Goal: Communication & Community: Answer question/provide support

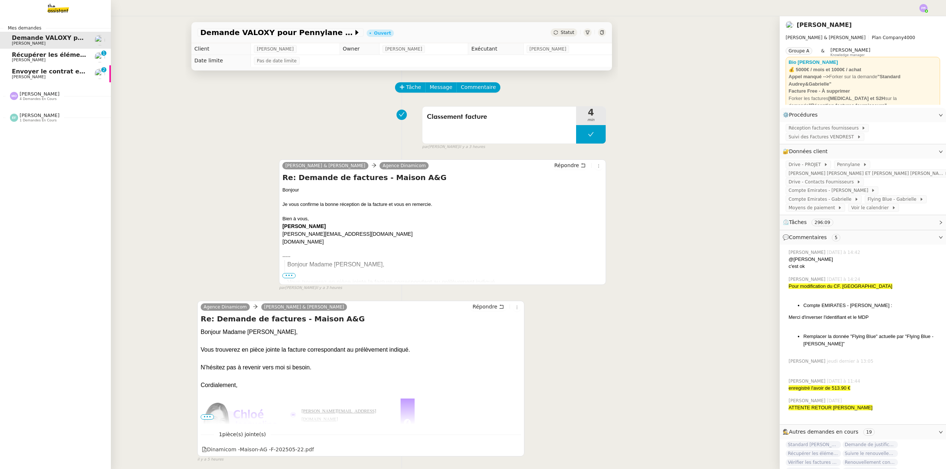
click at [46, 73] on span "Envoyer le contrat en signature électronique" at bounding box center [87, 71] width 150 height 7
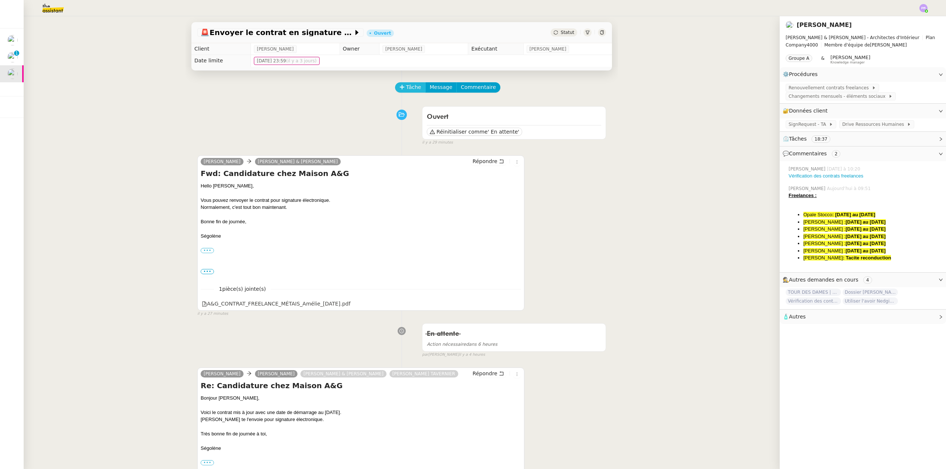
click at [411, 83] on button "Tâche" at bounding box center [410, 87] width 31 height 10
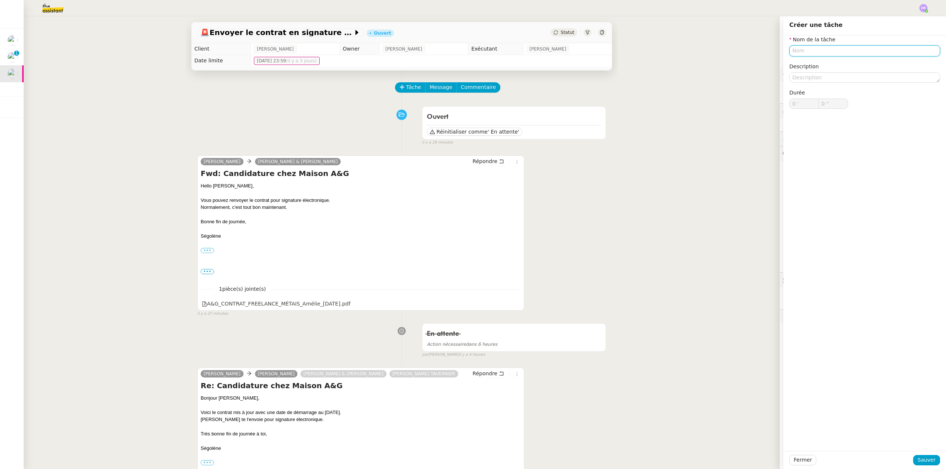
click at [811, 52] on input "text" at bounding box center [864, 50] width 151 height 11
click at [816, 63] on div "Modification contrat" at bounding box center [860, 64] width 145 height 7
type input "Modification contrat"
click at [923, 464] on span "Sauver" at bounding box center [926, 460] width 18 height 8
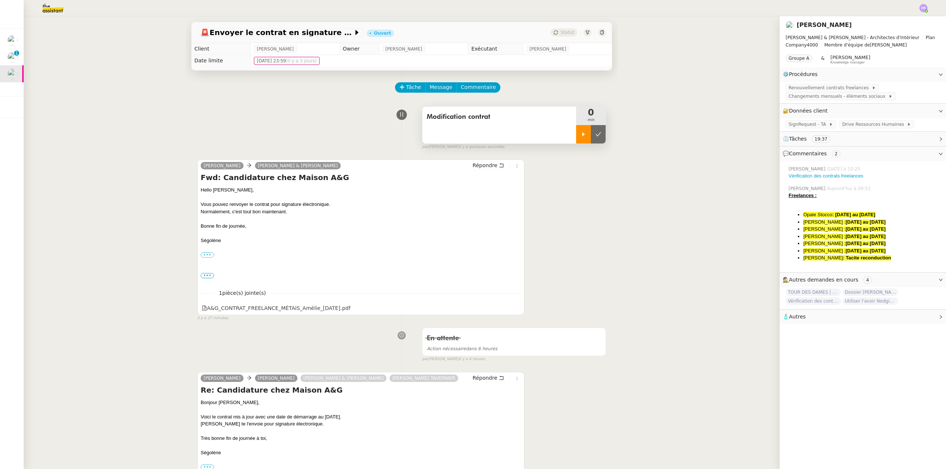
click at [582, 130] on div at bounding box center [583, 134] width 15 height 18
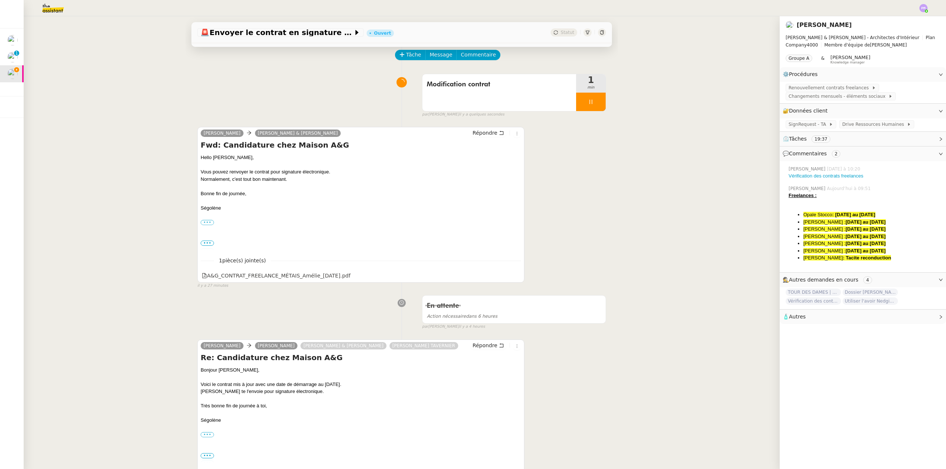
scroll to position [37, 0]
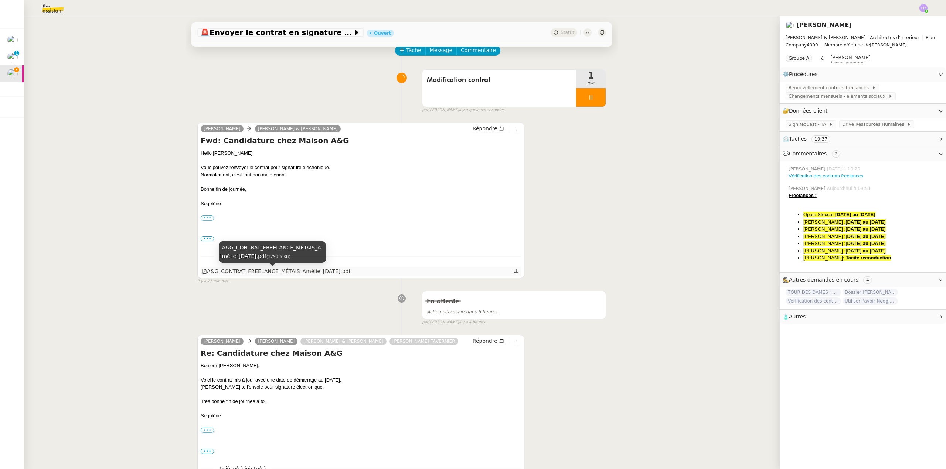
click at [300, 272] on div "A&G_CONTRAT_FREELANCE_MÉTAIS_Amélie_[DATE].pdf" at bounding box center [276, 271] width 148 height 8
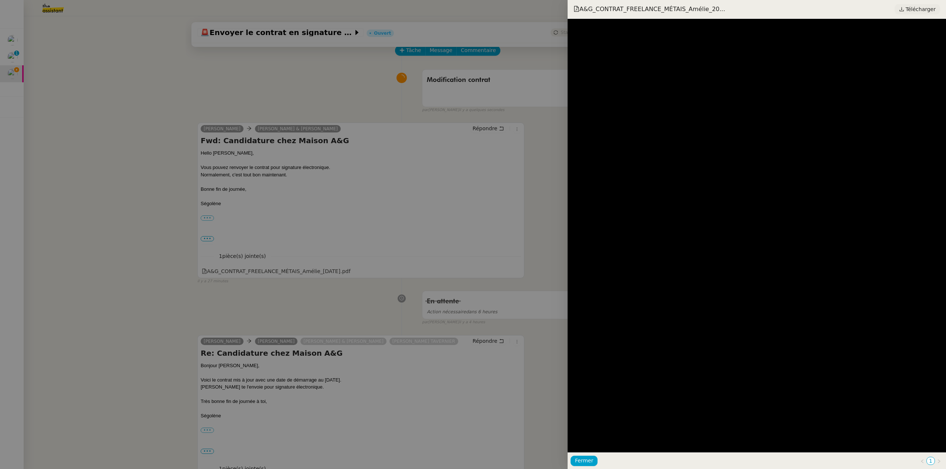
click at [915, 13] on span "Télécharger" at bounding box center [920, 9] width 30 height 10
click at [435, 277] on div at bounding box center [473, 234] width 946 height 469
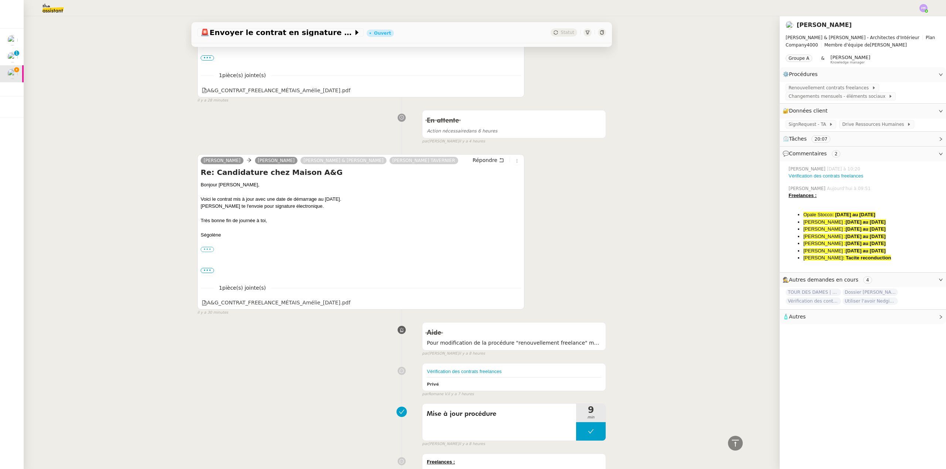
scroll to position [185, 0]
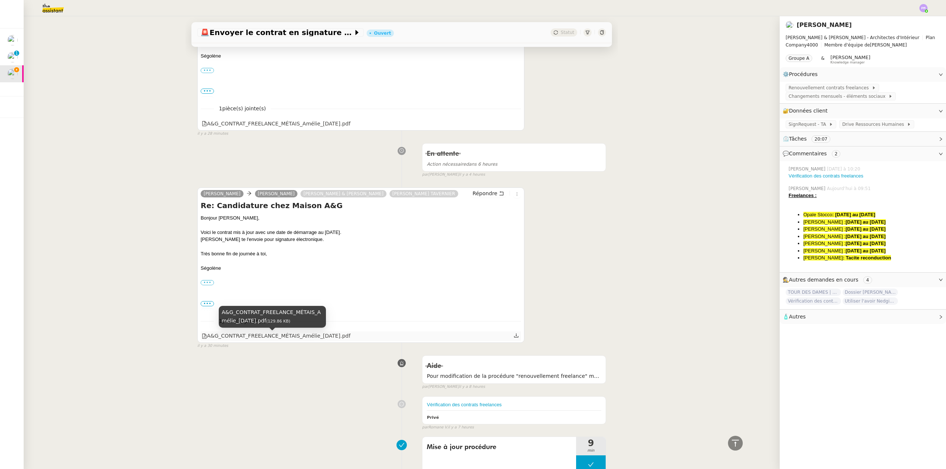
click at [317, 337] on div "A&G_CONTRAT_FREELANCE_MÉTAIS_Amélie_[DATE].pdf" at bounding box center [276, 336] width 148 height 8
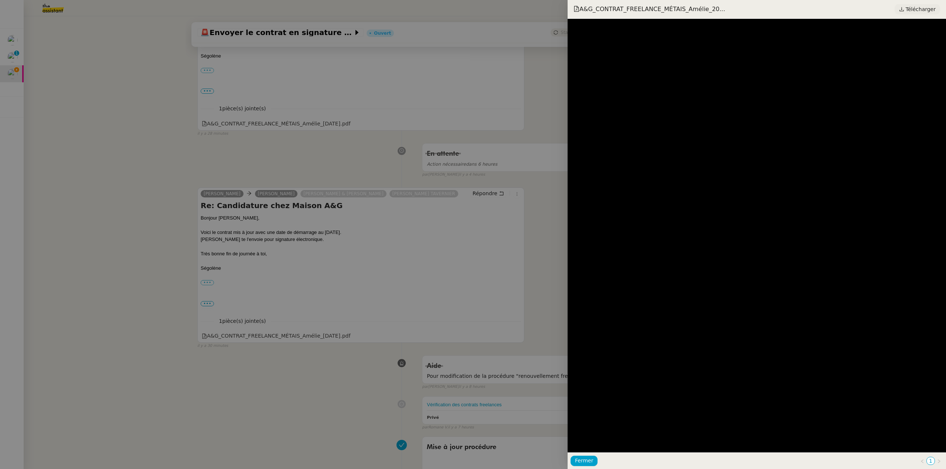
click at [914, 11] on span "Télécharger" at bounding box center [920, 9] width 30 height 10
click at [343, 290] on div at bounding box center [473, 234] width 946 height 469
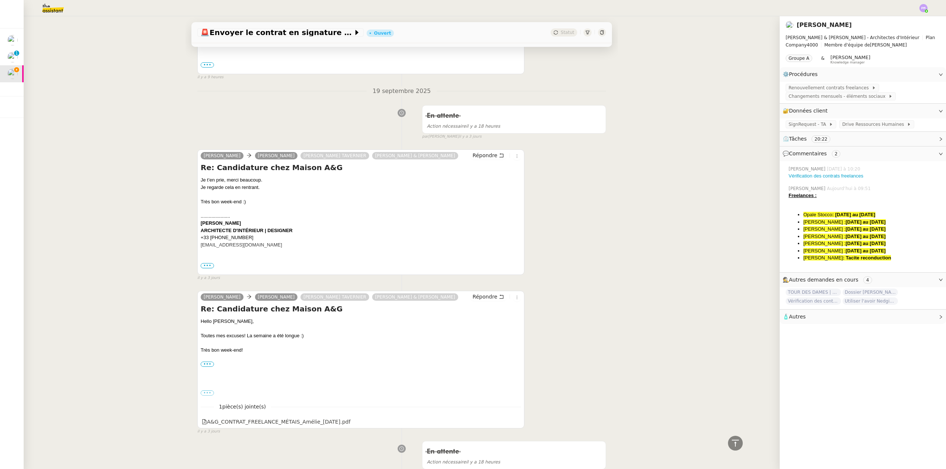
scroll to position [1145, 0]
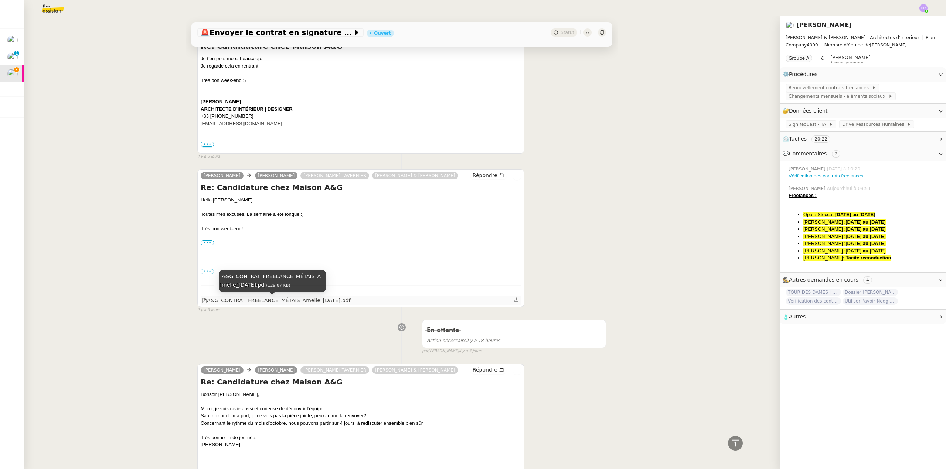
click at [289, 301] on div "A&G_CONTRAT_FREELANCE_MÉTAIS_Amélie_[DATE].pdf" at bounding box center [276, 301] width 148 height 8
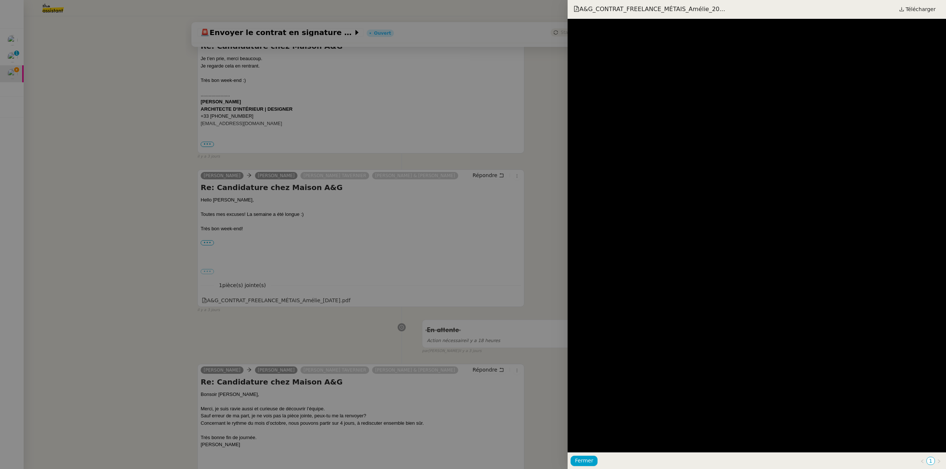
click at [158, 49] on div at bounding box center [473, 234] width 946 height 469
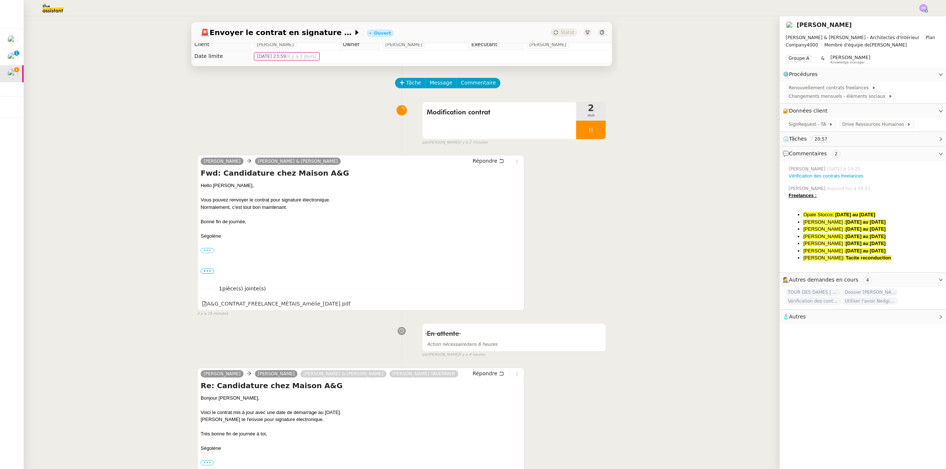
scroll to position [0, 0]
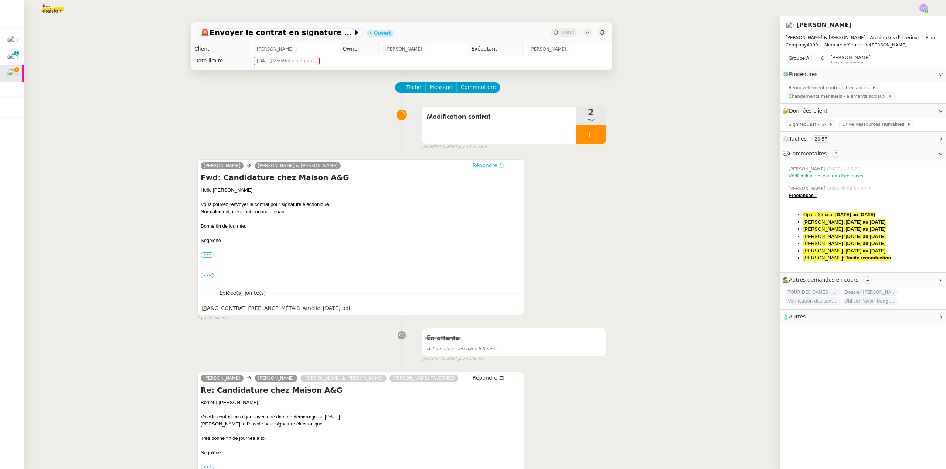
click at [476, 166] on span "Répondre" at bounding box center [484, 165] width 25 height 7
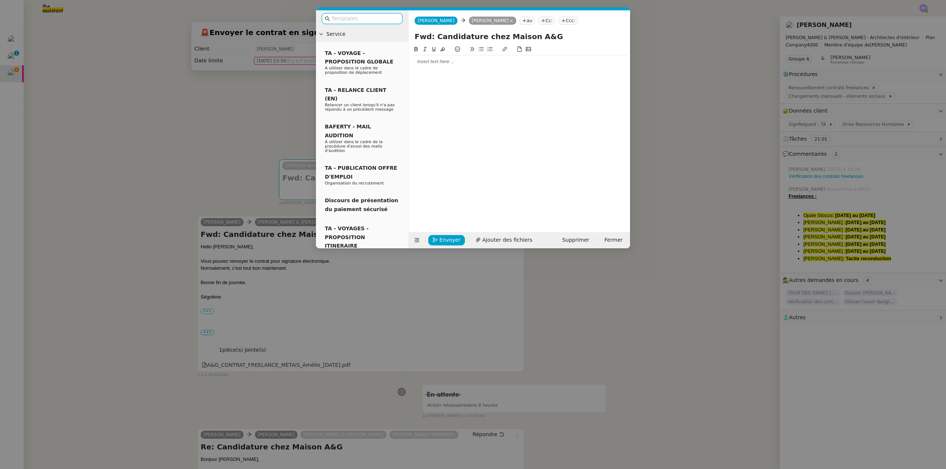
click at [428, 62] on div at bounding box center [518, 61] width 215 height 7
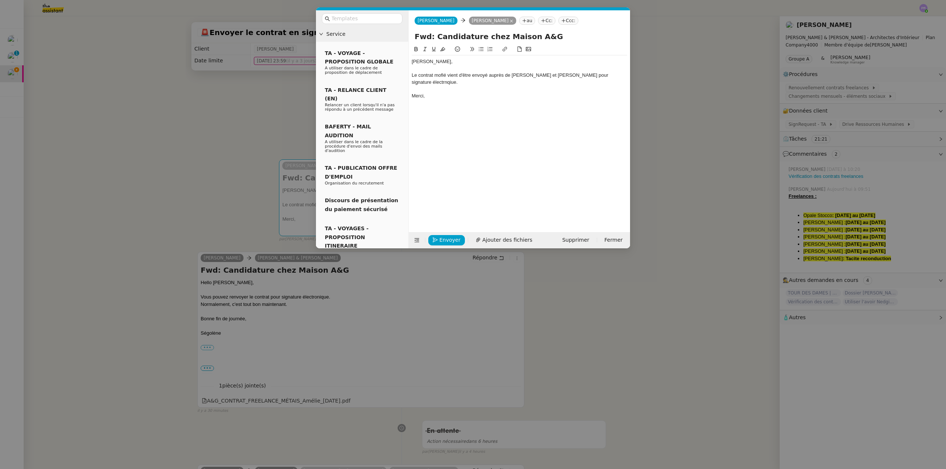
click at [443, 76] on div "Le contrat mofié vient d'être envoyé auprès de [PERSON_NAME] et [PERSON_NAME] p…" at bounding box center [518, 79] width 215 height 14
click at [445, 78] on div "Le contrat mofié vient d'être envoyé auprès de [PERSON_NAME] et [PERSON_NAME] p…" at bounding box center [518, 79] width 215 height 14
drag, startPoint x: 446, startPoint y: 75, endPoint x: 441, endPoint y: 74, distance: 4.9
click at [441, 74] on div "Le contrat mofié vient d'être envoyé auprès de [PERSON_NAME] et [PERSON_NAME] p…" at bounding box center [518, 79] width 215 height 14
click at [599, 74] on div "Le contrat modifié vient d'être envoyé auprès de [PERSON_NAME] et [PERSON_NAME]…" at bounding box center [518, 79] width 215 height 14
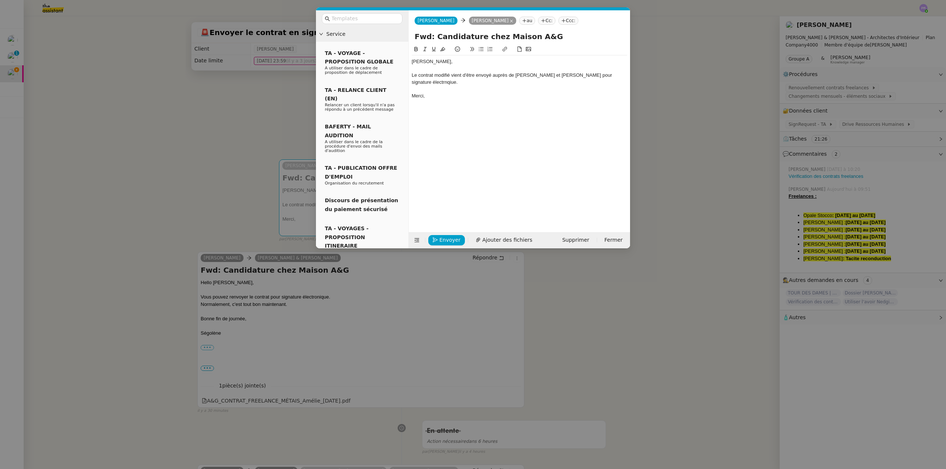
click at [0, 0] on lt-span "électr onique" at bounding box center [0, 0] width 0 height 0
click at [444, 238] on span "Envoyer" at bounding box center [449, 240] width 21 height 8
click at [444, 234] on span "Confirmer l'envoi" at bounding box center [461, 230] width 44 height 8
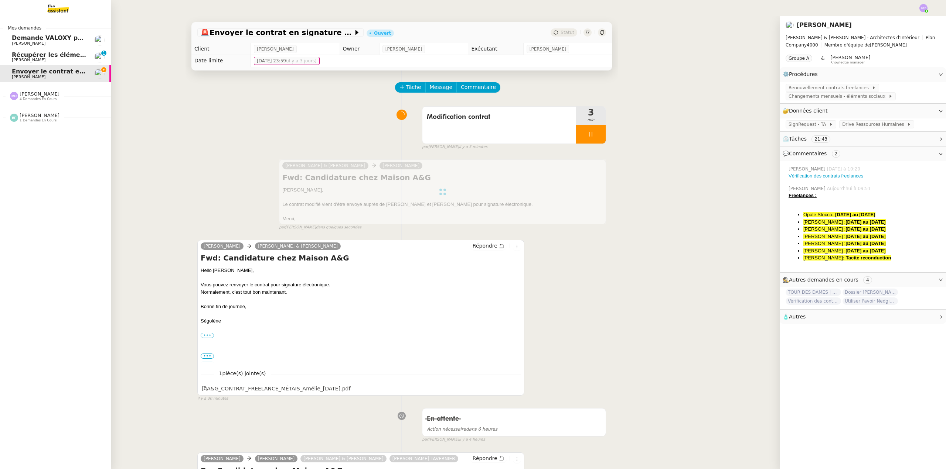
click at [58, 59] on span "[PERSON_NAME]" at bounding box center [49, 60] width 75 height 4
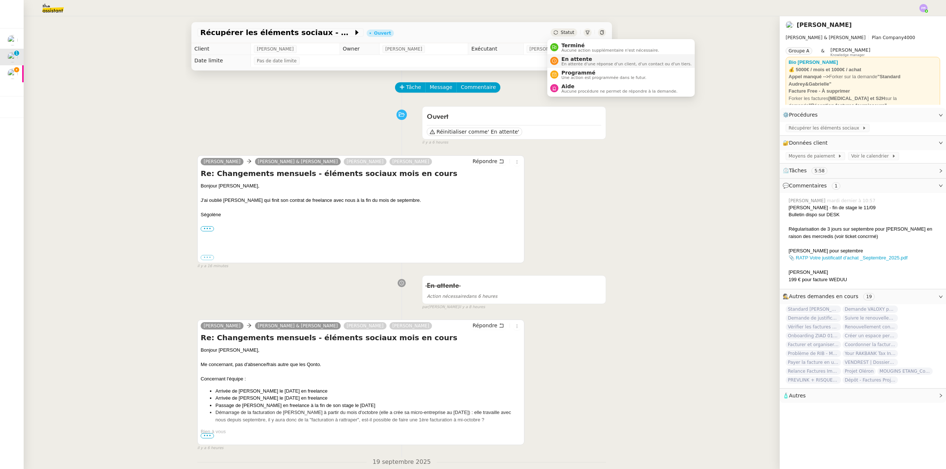
click at [572, 61] on span "En attente" at bounding box center [626, 59] width 130 height 6
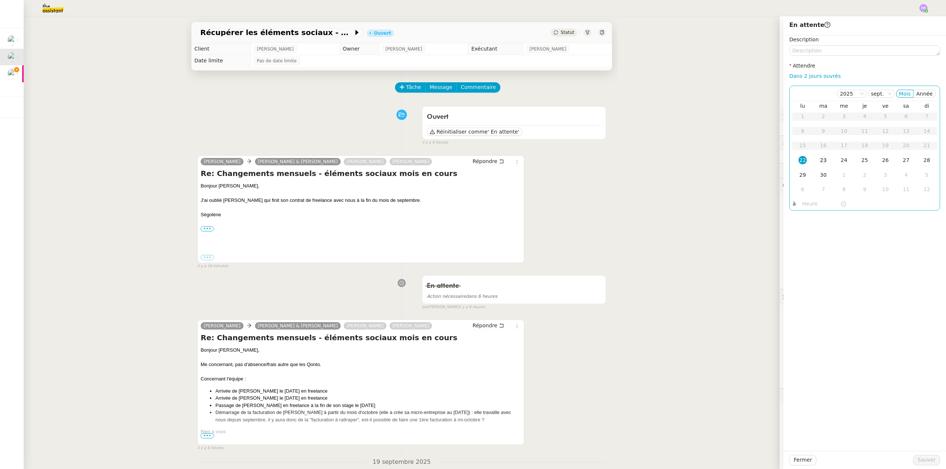
click at [819, 161] on div "23" at bounding box center [823, 160] width 8 height 8
click at [919, 461] on span "Sauver" at bounding box center [926, 460] width 18 height 8
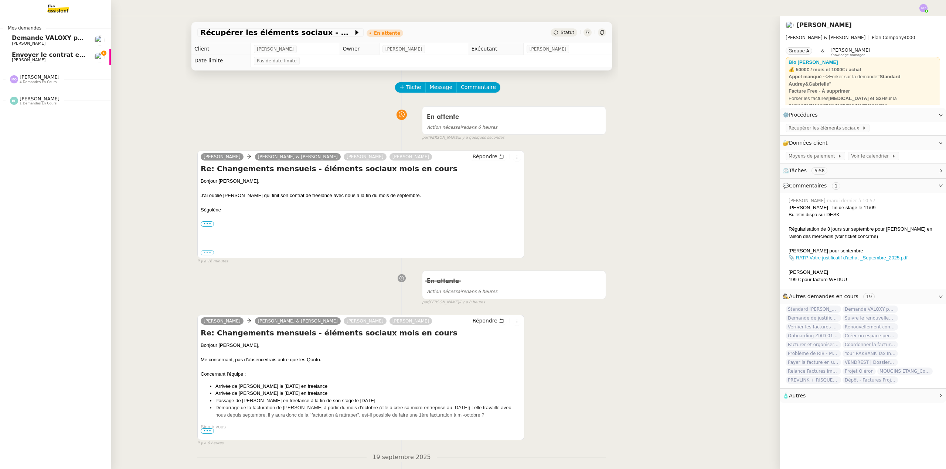
click at [55, 37] on span "Demande VALOXY pour Pennylane - Montants importants sans justificatifs" at bounding box center [135, 37] width 247 height 7
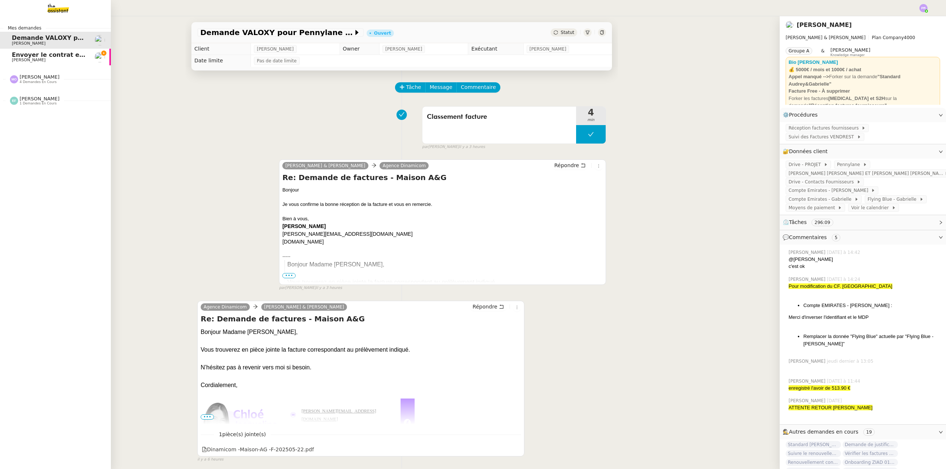
click at [57, 59] on span "[PERSON_NAME]" at bounding box center [49, 60] width 75 height 4
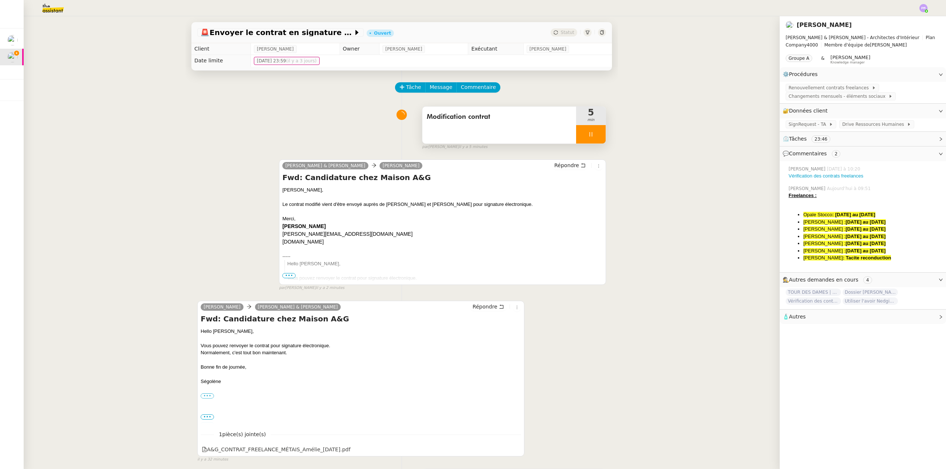
click at [593, 136] on div at bounding box center [591, 134] width 30 height 18
click at [596, 139] on button at bounding box center [598, 134] width 15 height 18
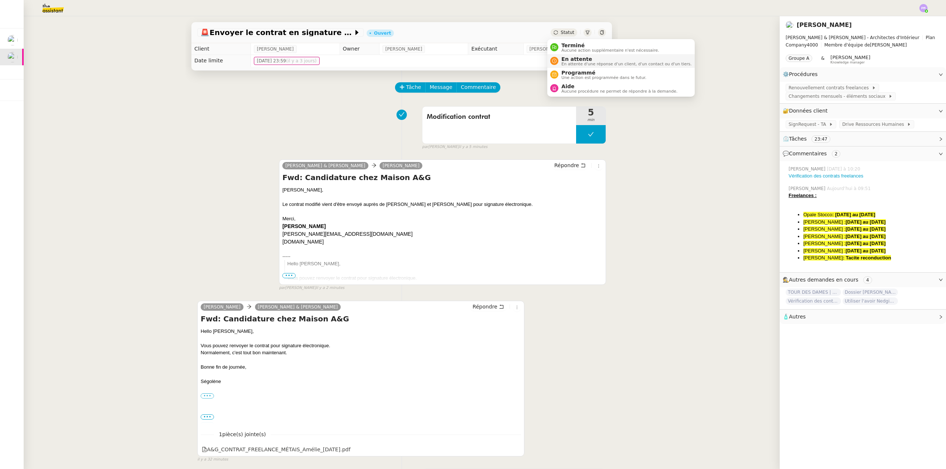
click at [578, 63] on span "En attente d'une réponse d'un client, d'un contact ou d'un tiers." at bounding box center [626, 64] width 130 height 4
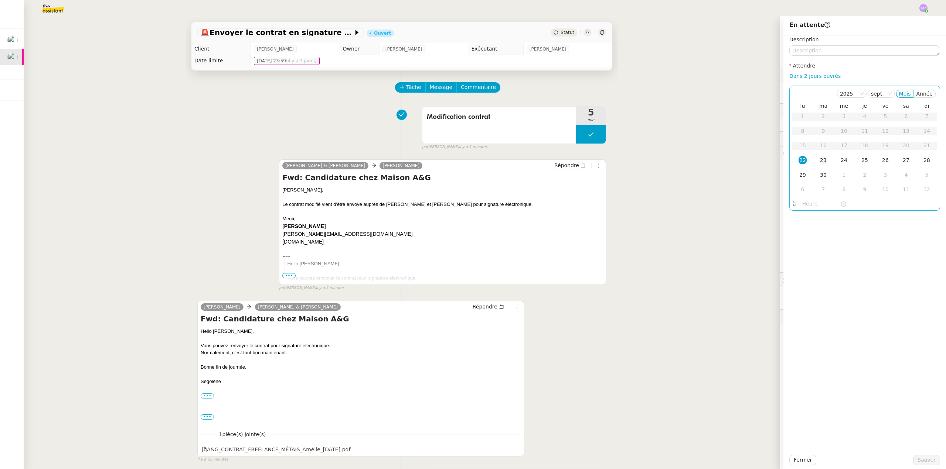
click at [819, 161] on div "23" at bounding box center [823, 160] width 8 height 8
click at [921, 460] on span "Sauver" at bounding box center [926, 460] width 18 height 8
